Goal: Information Seeking & Learning: Learn about a topic

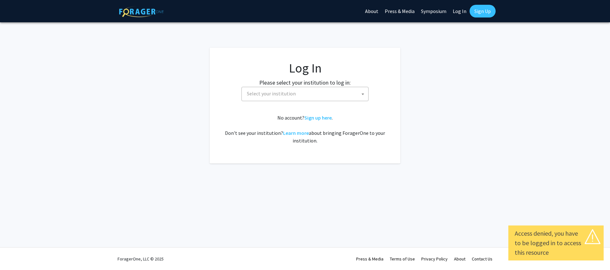
click at [458, 10] on link "Log In" at bounding box center [460, 11] width 20 height 22
select select "34"
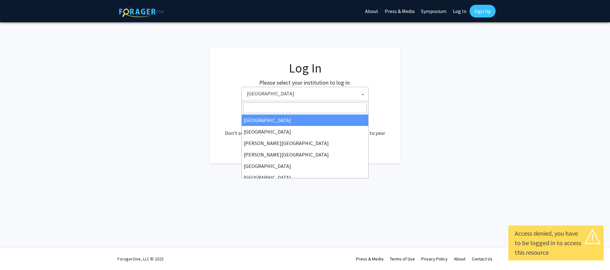
click at [309, 93] on span "Baylor University" at bounding box center [306, 93] width 124 height 13
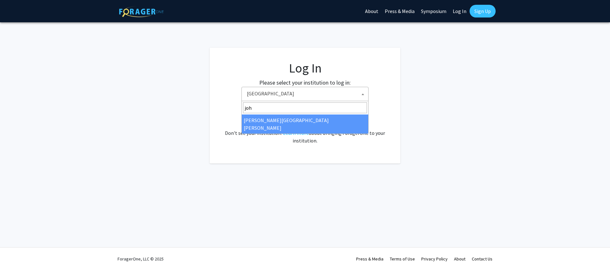
type input "joh"
select select "1"
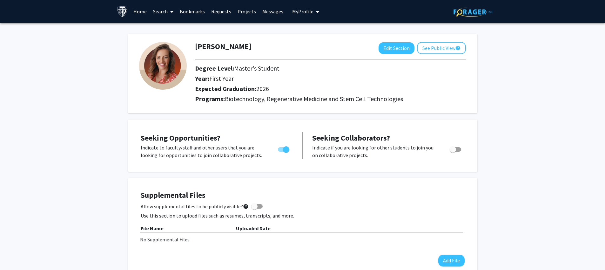
click at [268, 10] on link "Messages" at bounding box center [272, 11] width 27 height 22
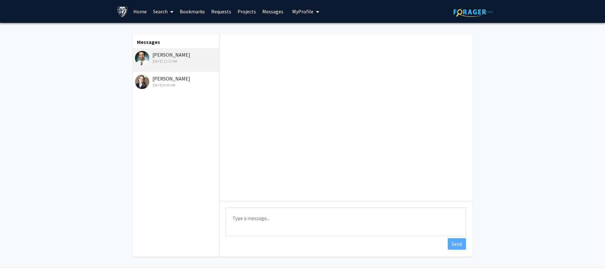
scroll to position [39, 0]
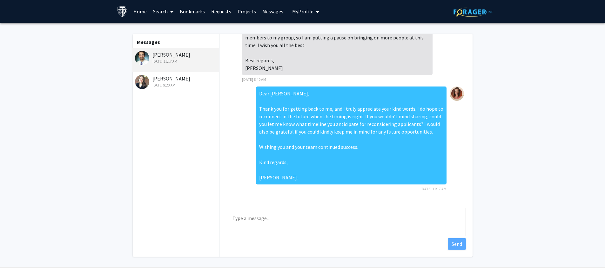
click at [167, 81] on div "[PERSON_NAME] [DATE] 9:20 AM" at bounding box center [176, 81] width 83 height 13
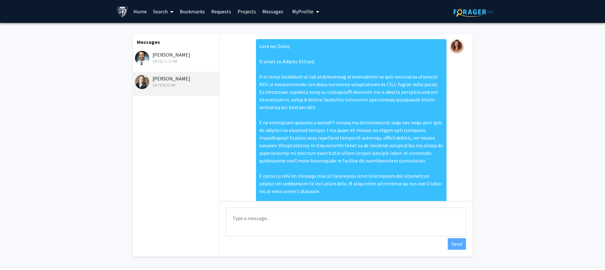
scroll to position [85, 0]
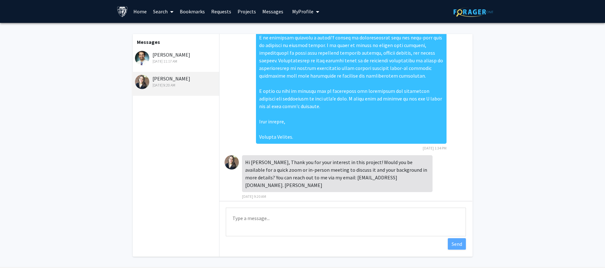
click at [161, 77] on div "[PERSON_NAME] [DATE] 9:20 AM" at bounding box center [176, 81] width 83 height 13
click at [230, 163] on img at bounding box center [232, 162] width 14 height 14
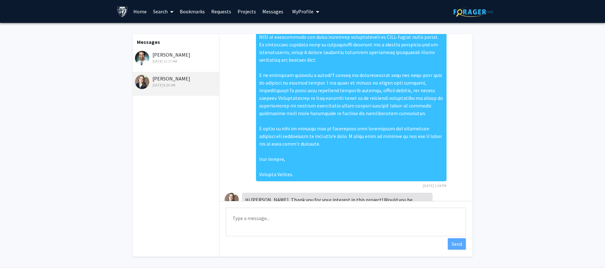
scroll to position [0, 0]
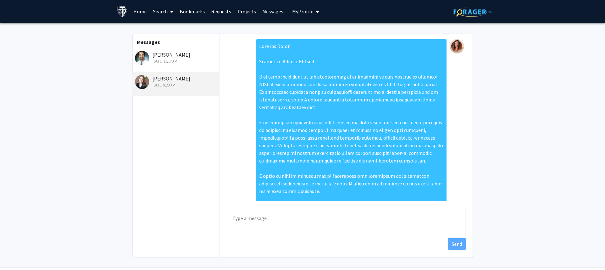
click at [214, 11] on link "Requests" at bounding box center [221, 11] width 26 height 22
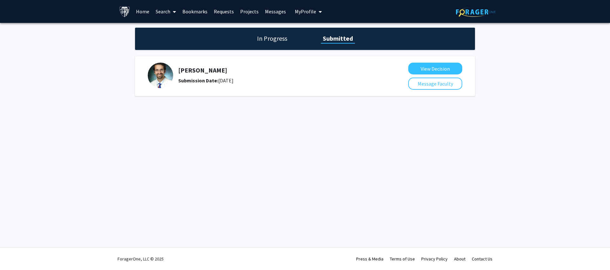
click at [224, 11] on link "Requests" at bounding box center [224, 11] width 26 height 22
click at [197, 10] on link "Bookmarks" at bounding box center [194, 11] width 31 height 22
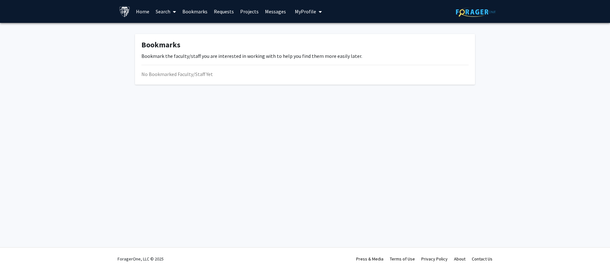
click at [168, 11] on link "Search" at bounding box center [166, 11] width 27 height 22
click at [177, 32] on span "Faculty/Staff" at bounding box center [176, 29] width 47 height 13
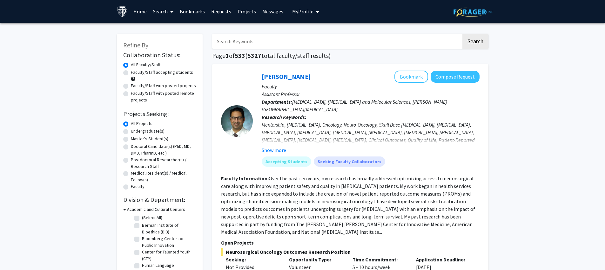
click at [275, 39] on input "Search Keywords" at bounding box center [336, 41] width 249 height 15
click at [463, 34] on button "Search" at bounding box center [476, 41] width 26 height 15
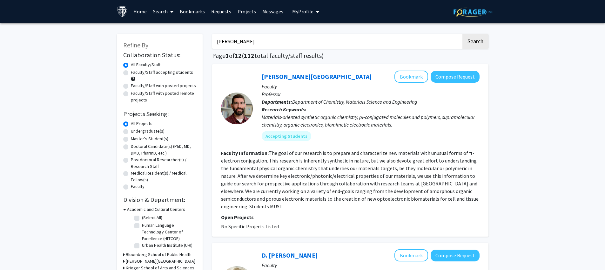
type input "[PERSON_NAME]"
click at [463, 34] on button "Search" at bounding box center [476, 41] width 26 height 15
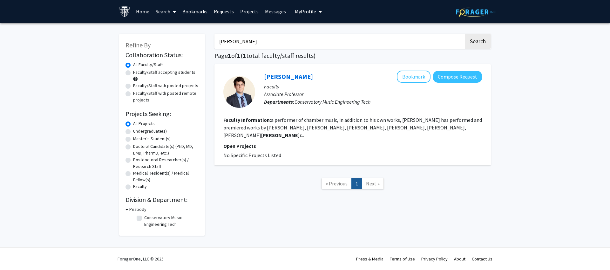
click at [133, 72] on label "Faculty/Staff accepting students" at bounding box center [164, 72] width 62 height 7
click at [133, 72] on input "Faculty/Staff accepting students" at bounding box center [135, 71] width 4 height 4
radio input "true"
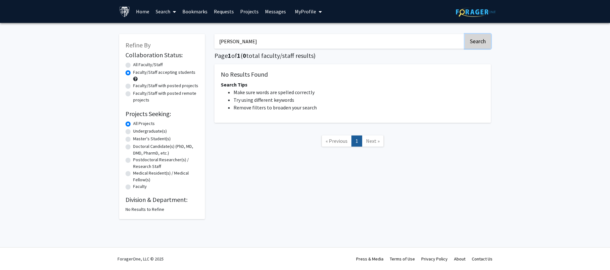
click at [484, 38] on button "Search" at bounding box center [478, 41] width 26 height 15
radio input "true"
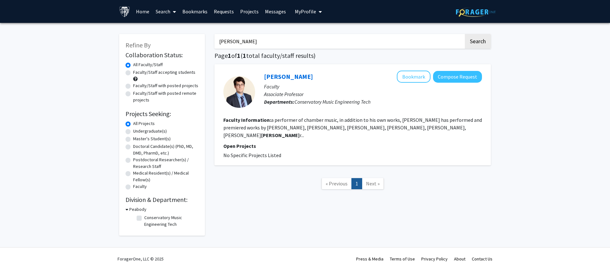
click at [143, 10] on link "Home" at bounding box center [143, 11] width 20 height 22
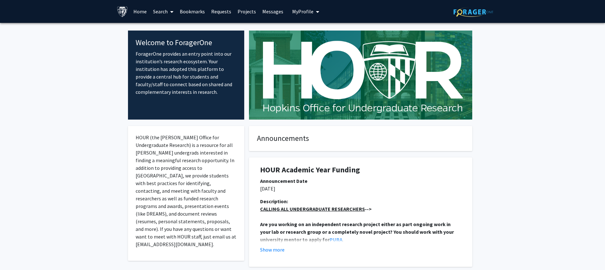
click at [168, 10] on span at bounding box center [171, 12] width 6 height 22
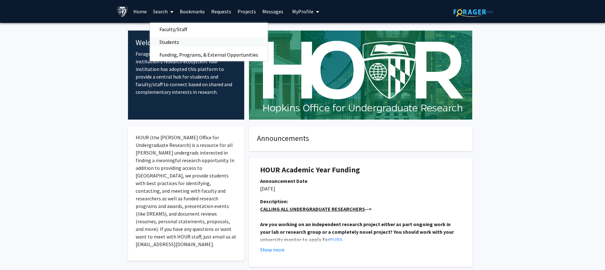
click at [181, 44] on span "Students" at bounding box center [169, 42] width 39 height 13
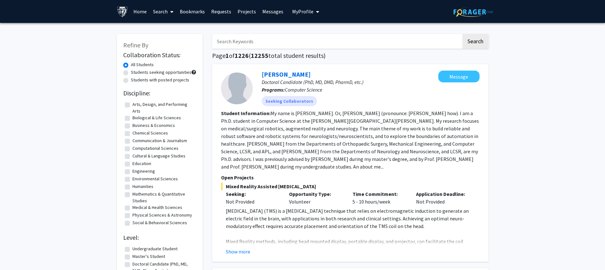
click at [257, 43] on input "Search Keywords" at bounding box center [336, 41] width 249 height 15
type input "[PERSON_NAME]"
click at [463, 34] on button "Search" at bounding box center [476, 41] width 26 height 15
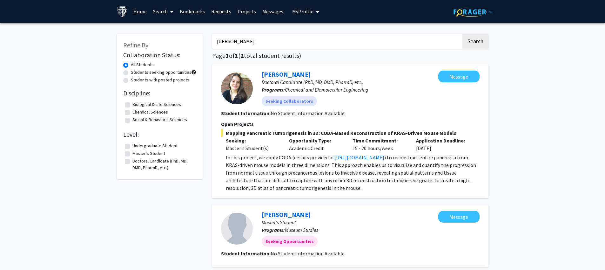
click at [164, 16] on link "Search" at bounding box center [163, 11] width 27 height 22
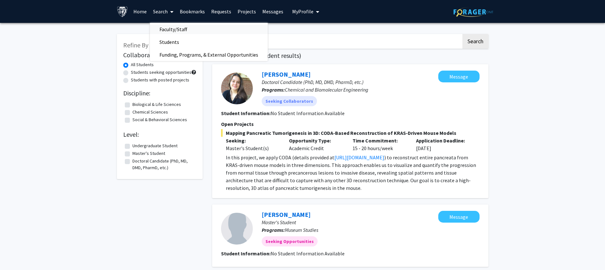
click at [171, 31] on span "Faculty/Staff" at bounding box center [173, 29] width 47 height 13
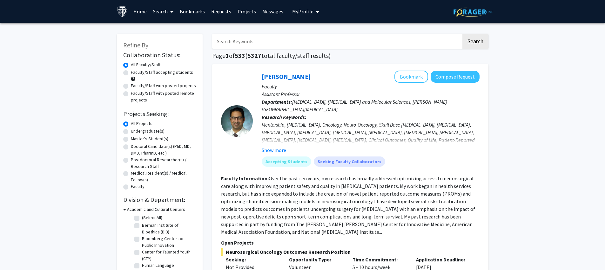
click at [131, 73] on label "Faculty/Staff accepting students" at bounding box center [162, 72] width 62 height 7
click at [131, 73] on input "Faculty/Staff accepting students" at bounding box center [133, 71] width 4 height 4
radio input "true"
click at [131, 140] on label "Master's Student(s)" at bounding box center [149, 138] width 37 height 7
click at [131, 140] on input "Master's Student(s)" at bounding box center [133, 137] width 4 height 4
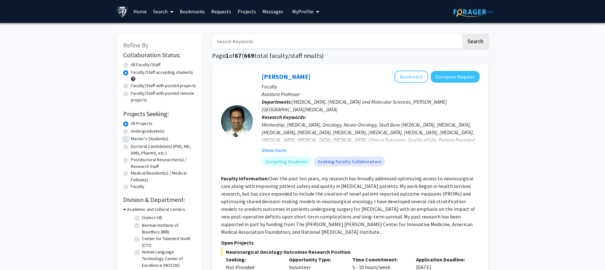
radio input "true"
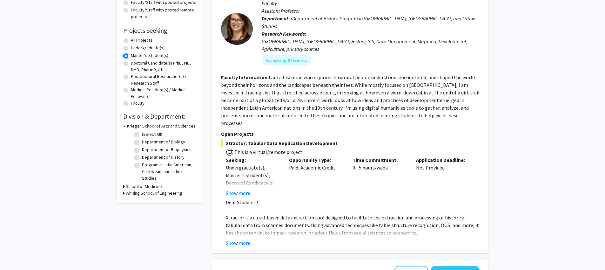
scroll to position [85, 0]
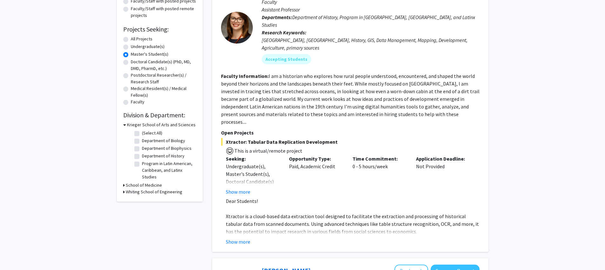
click at [142, 141] on label "Department of Biology" at bounding box center [163, 140] width 43 height 7
click at [142, 141] on input "Department of Biology" at bounding box center [144, 139] width 4 height 4
checkbox input "true"
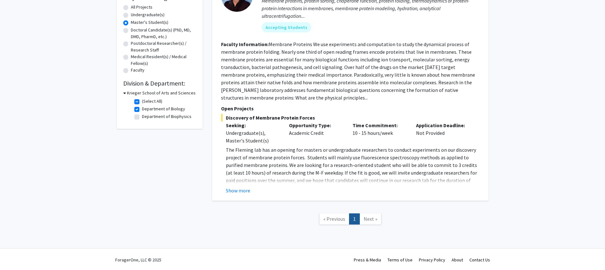
scroll to position [117, 0]
click at [125, 93] on icon at bounding box center [124, 92] width 3 height 7
click at [125, 92] on div "Krieger School of Arts and Sciences" at bounding box center [159, 92] width 73 height 7
click at [123, 92] on icon at bounding box center [124, 92] width 2 height 7
click at [142, 108] on label "Department of Biology" at bounding box center [163, 108] width 43 height 7
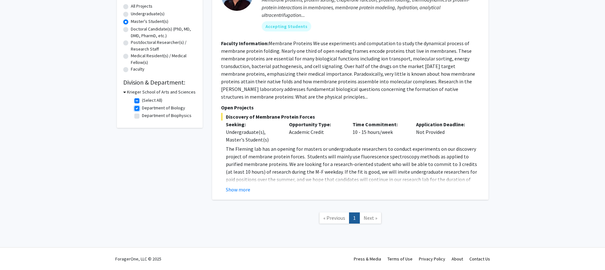
click at [142, 108] on input "Department of Biology" at bounding box center [144, 107] width 4 height 4
checkbox input "false"
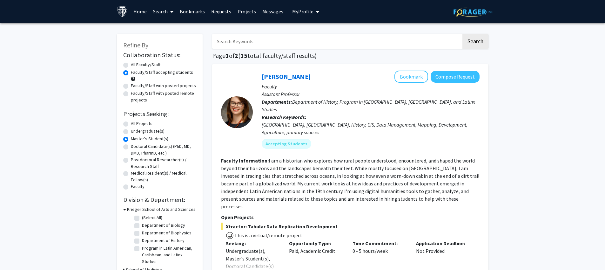
scroll to position [121, 0]
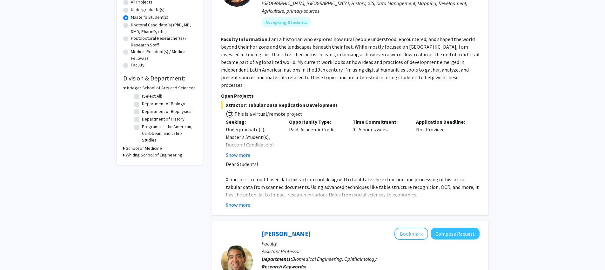
click at [143, 149] on h3 "School of Medicine" at bounding box center [144, 148] width 36 height 7
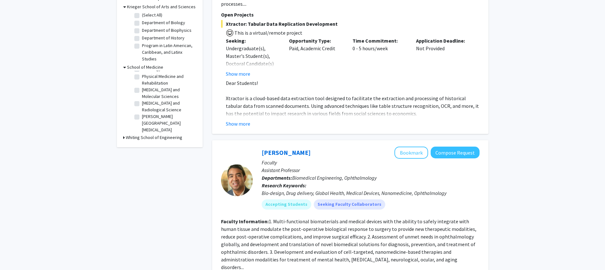
scroll to position [53, 0]
click at [149, 136] on h3 "Whiting School of Engineering" at bounding box center [154, 137] width 57 height 7
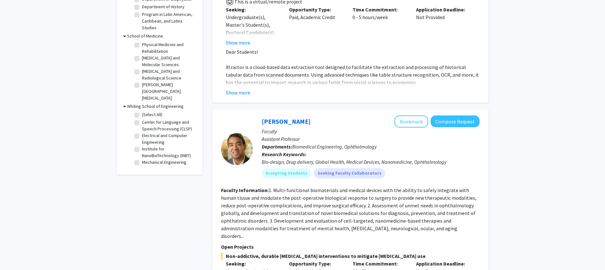
scroll to position [237, 0]
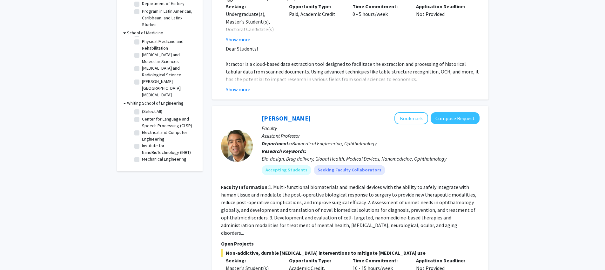
click at [142, 145] on label "Institute for NanoBioTechnology (INBT)" at bounding box center [168, 148] width 53 height 13
click at [142, 145] on input "Institute for NanoBioTechnology (INBT)" at bounding box center [144, 144] width 4 height 4
checkbox input "true"
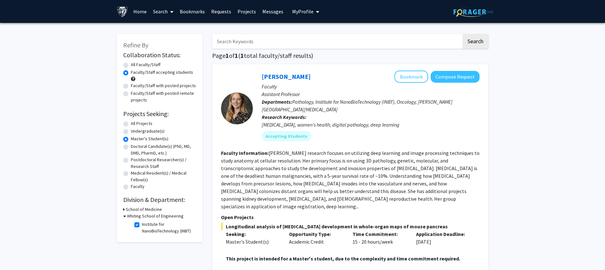
click at [142, 225] on label "Institute for NanoBioTechnology (INBT)" at bounding box center [168, 227] width 53 height 13
click at [142, 225] on input "Institute for NanoBioTechnology (INBT)" at bounding box center [144, 223] width 4 height 4
checkbox input "false"
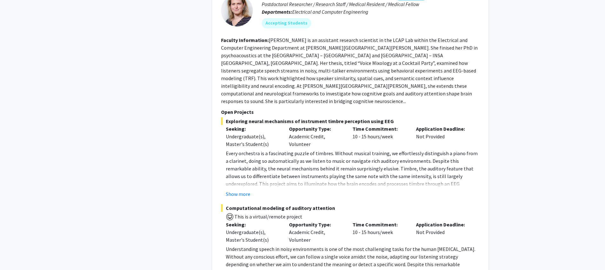
scroll to position [3064, 0]
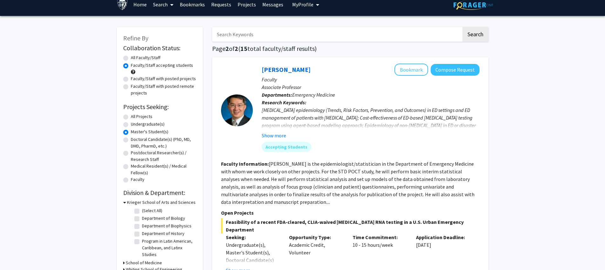
scroll to position [12, 0]
